Goal: Navigation & Orientation: Find specific page/section

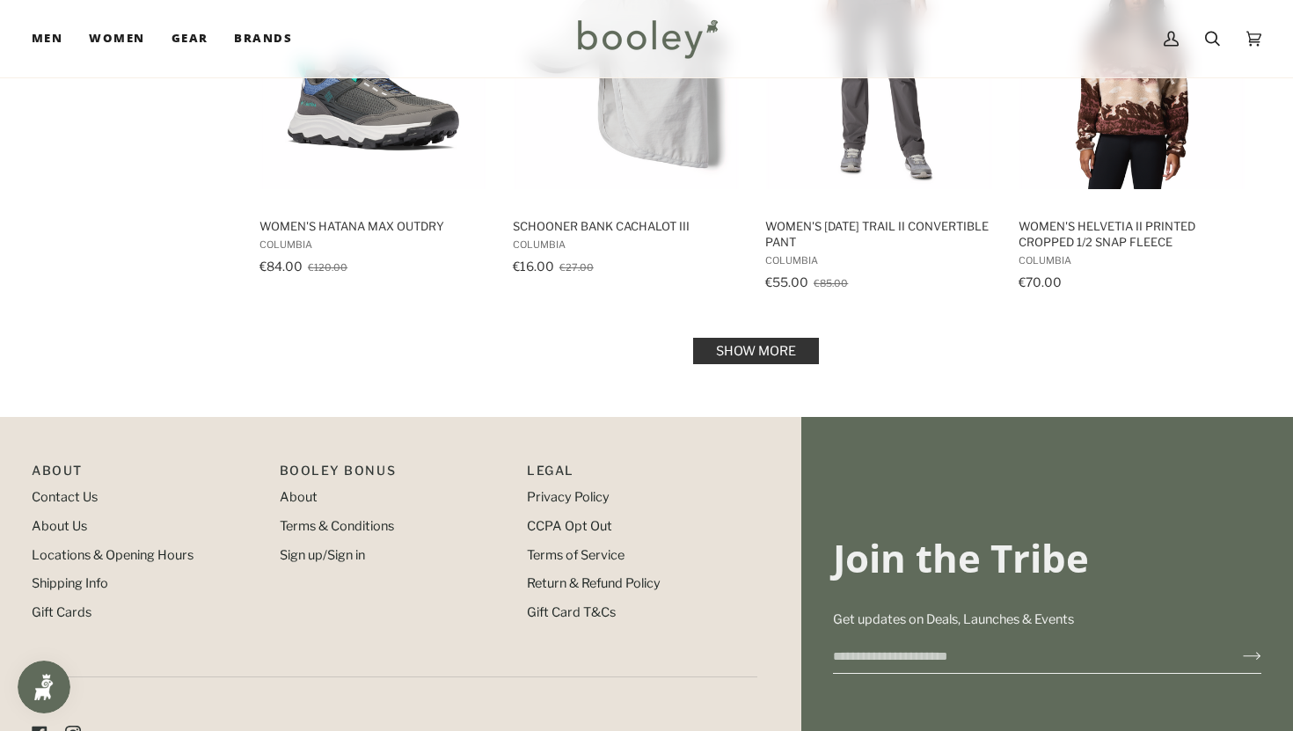
scroll to position [1903, 0]
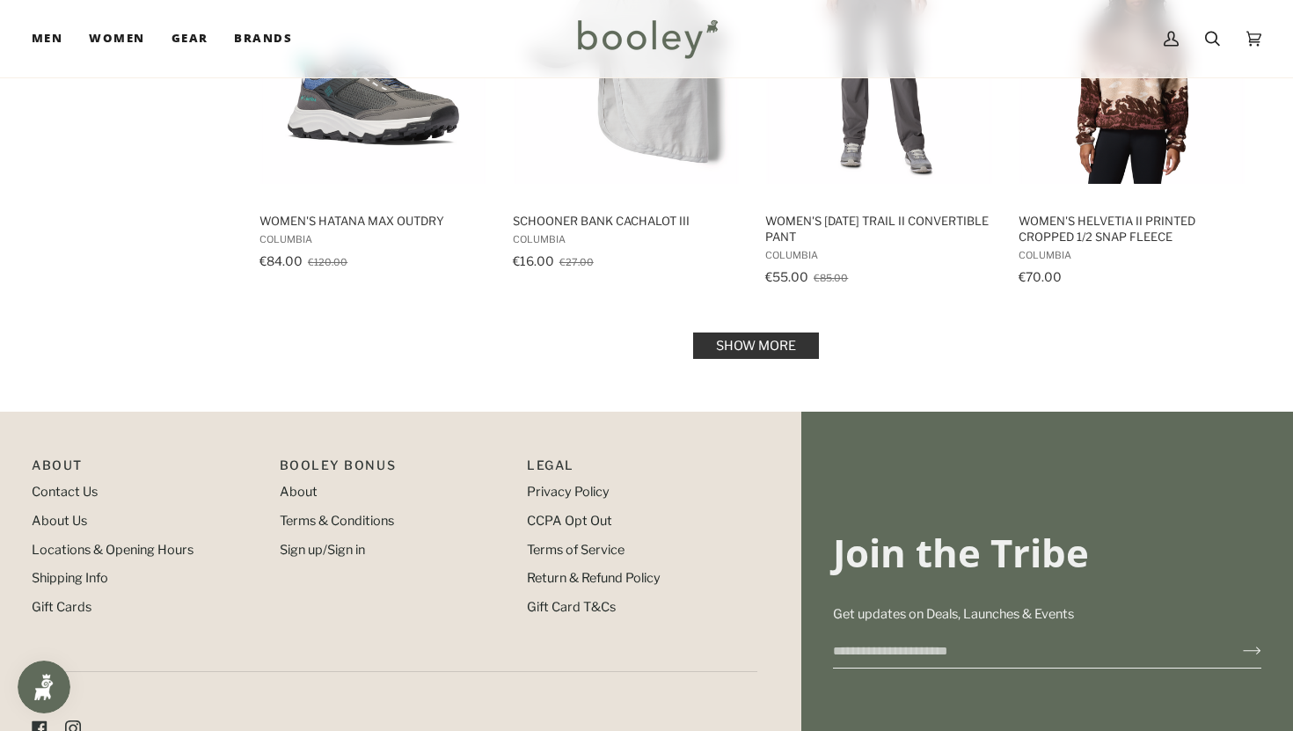
click at [756, 344] on link "Show more" at bounding box center [756, 346] width 126 height 26
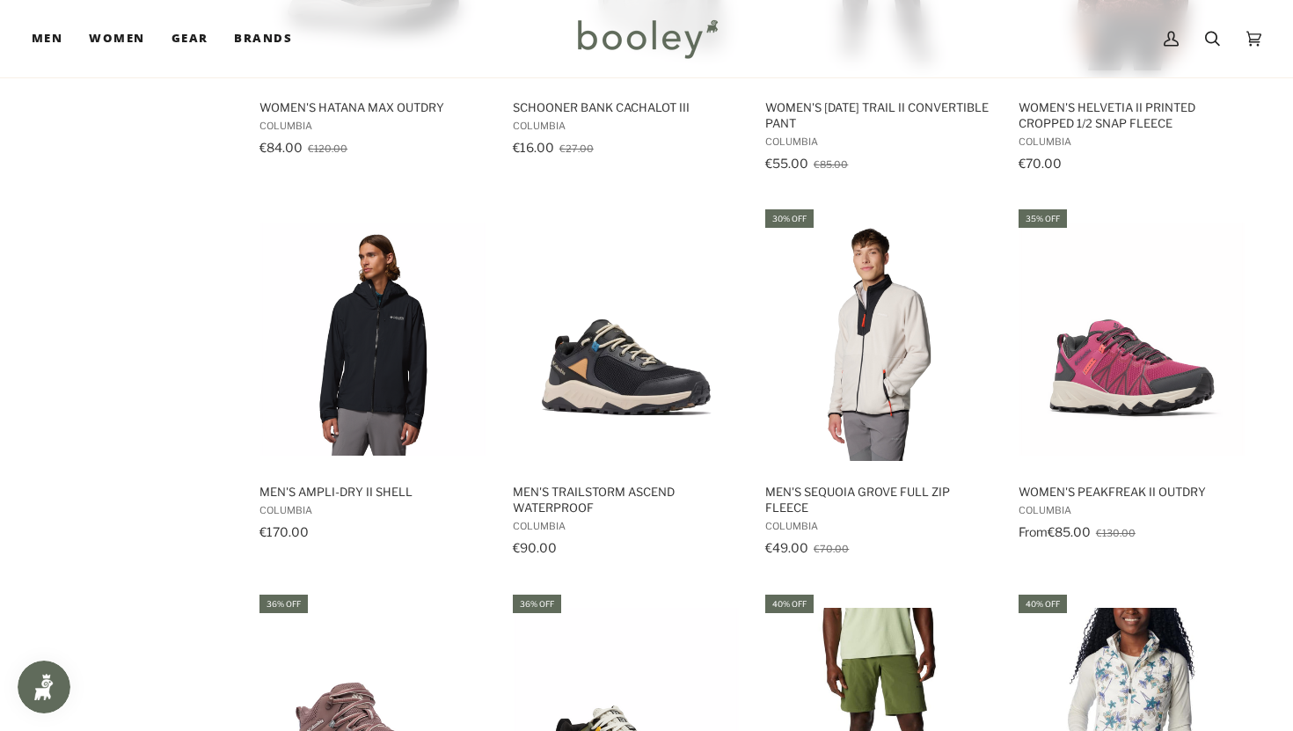
scroll to position [1849, 0]
